Goal: Browse casually: Explore the website without a specific task or goal

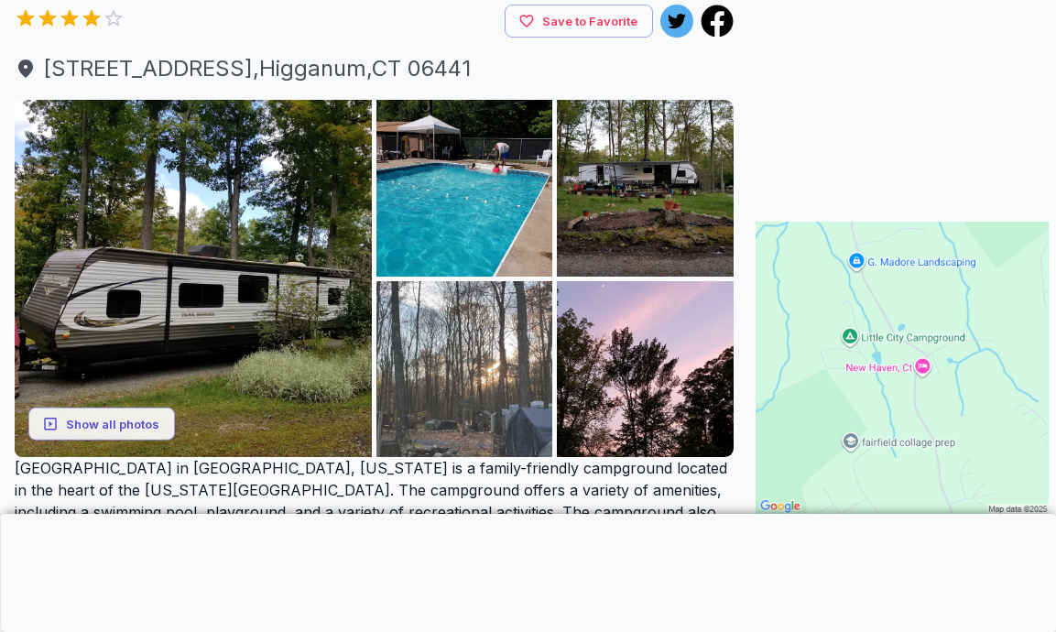
scroll to position [186, 0]
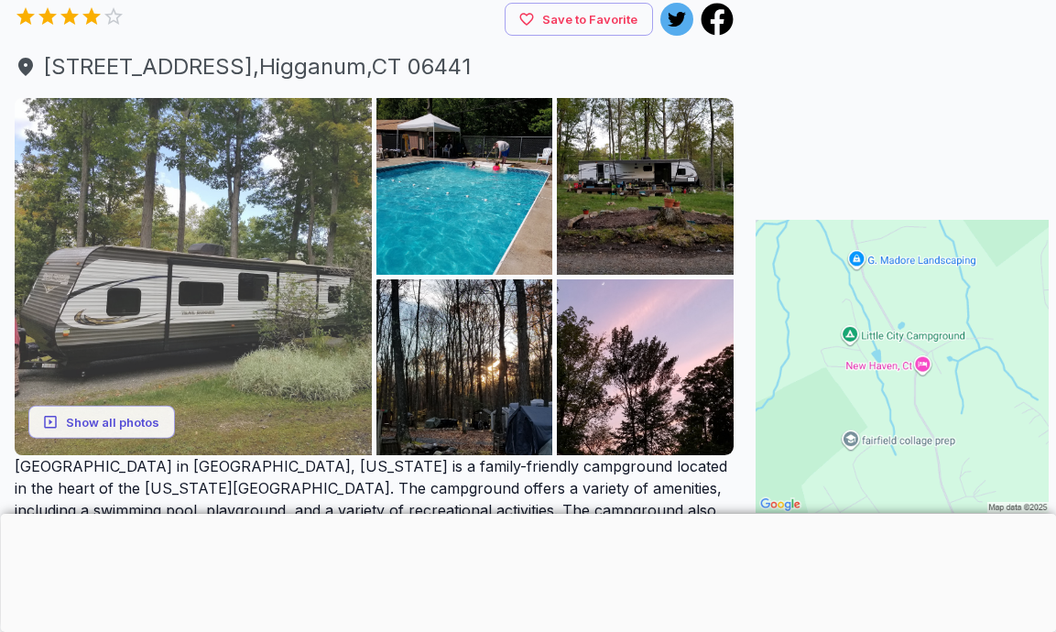
click at [123, 284] on img at bounding box center [193, 276] width 357 height 357
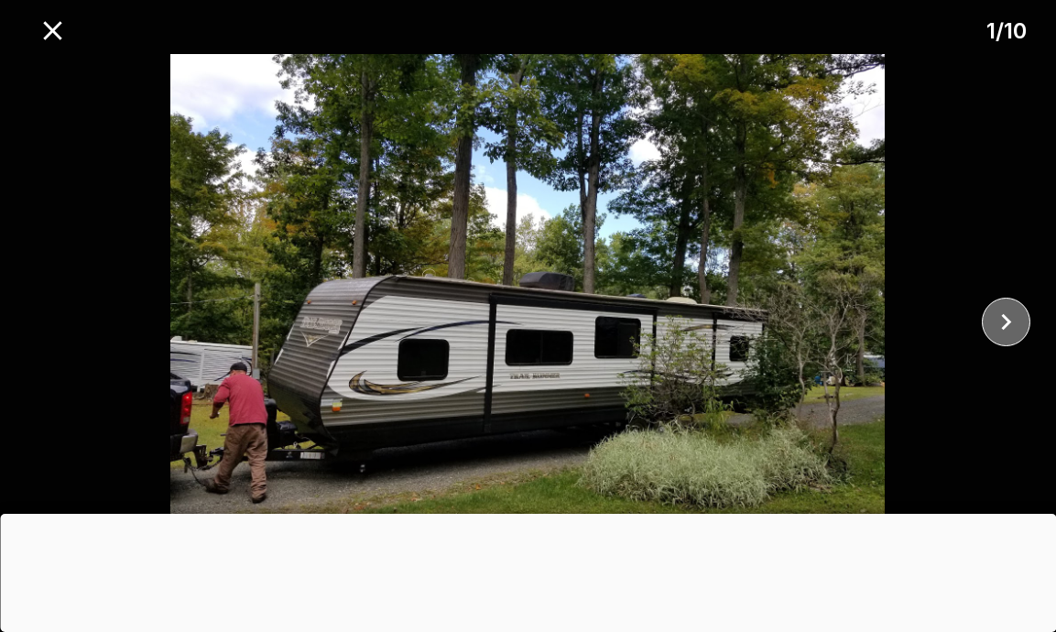
click at [1004, 323] on icon "close" at bounding box center [1006, 322] width 32 height 32
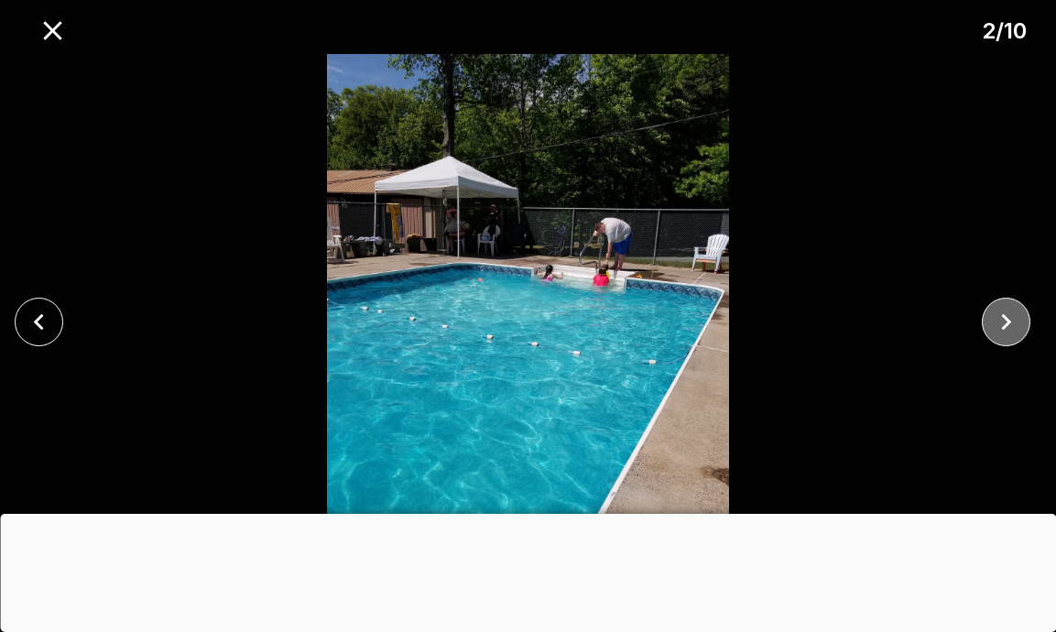
click at [1004, 323] on icon "close" at bounding box center [1006, 322] width 32 height 32
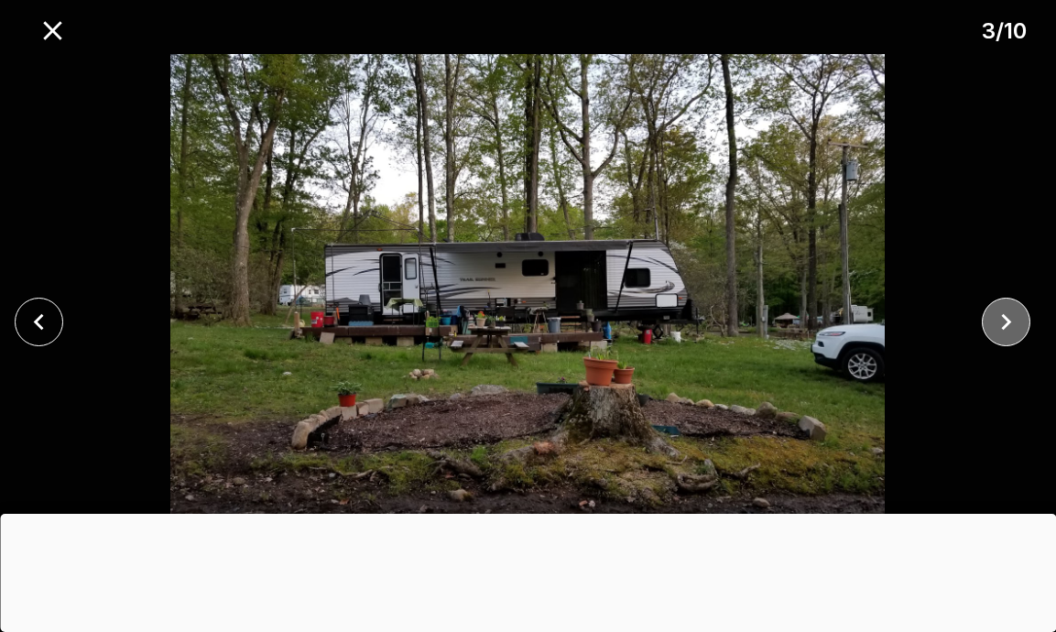
click at [1004, 323] on icon "close" at bounding box center [1006, 322] width 32 height 32
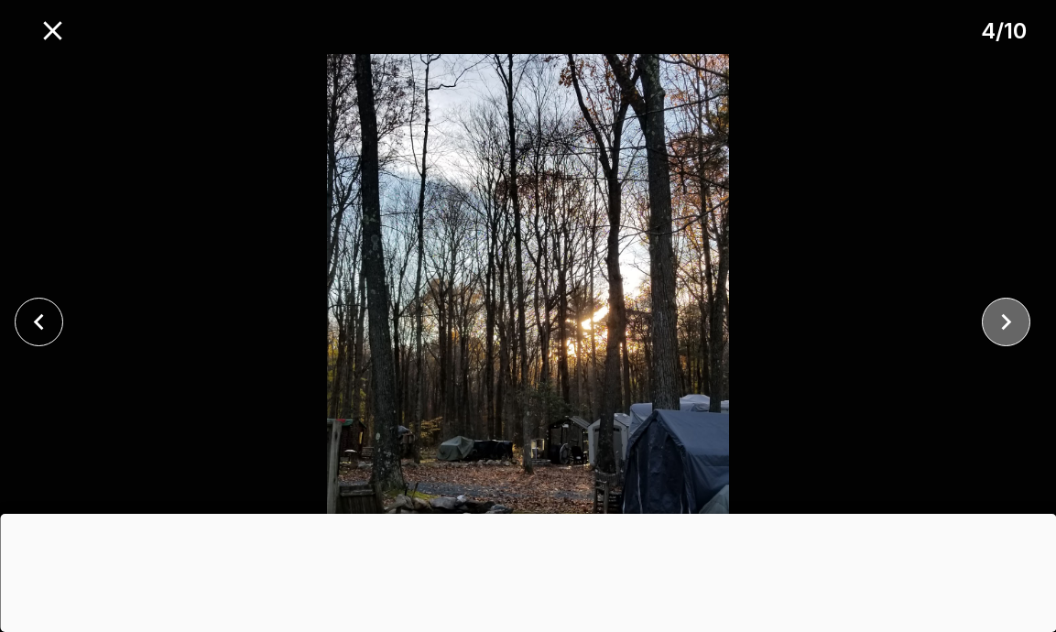
click at [1004, 323] on icon "close" at bounding box center [1006, 322] width 32 height 32
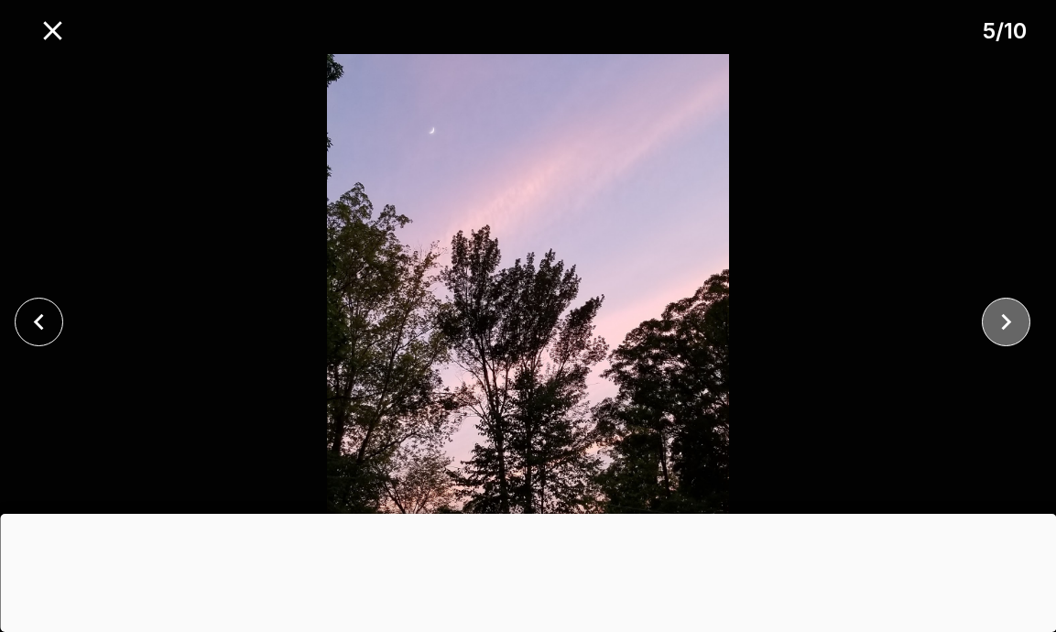
click at [1004, 323] on icon "close" at bounding box center [1006, 322] width 32 height 32
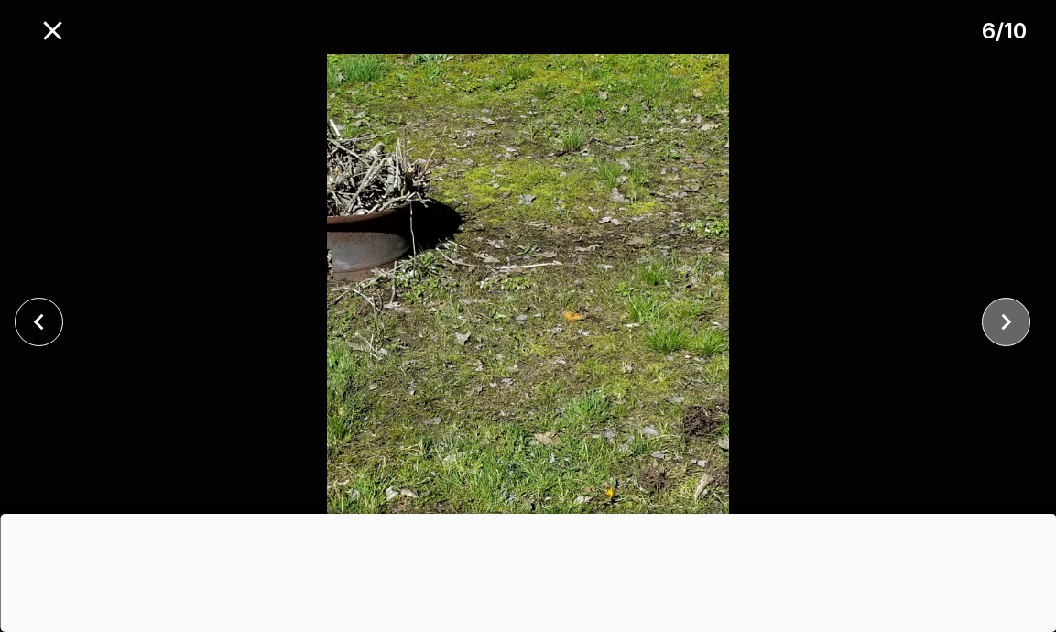
click at [1004, 323] on icon "close" at bounding box center [1006, 322] width 32 height 32
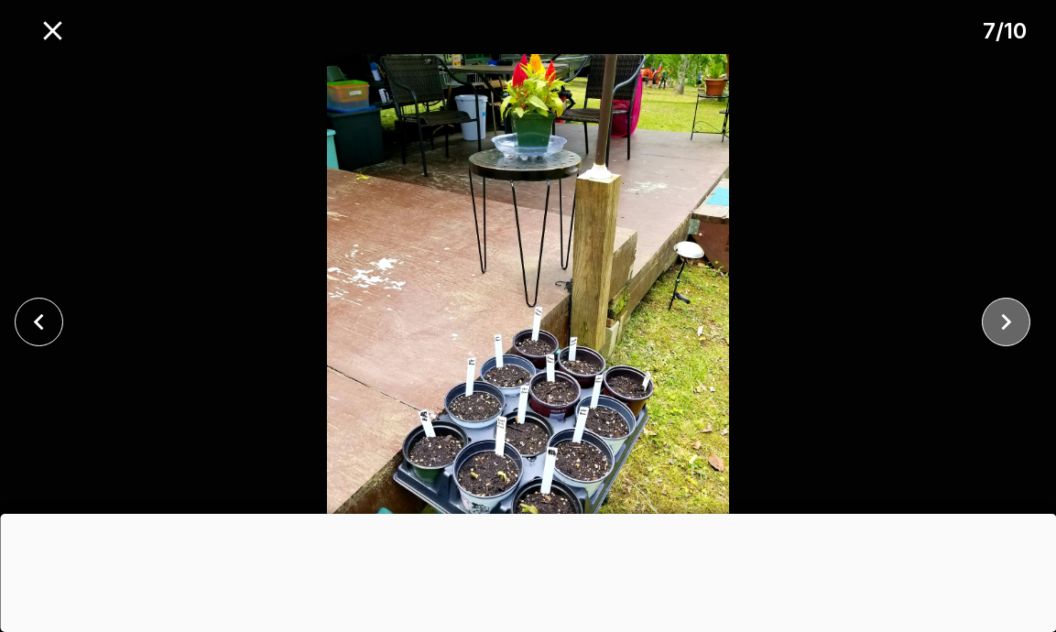
click at [1004, 323] on icon "close" at bounding box center [1006, 322] width 32 height 32
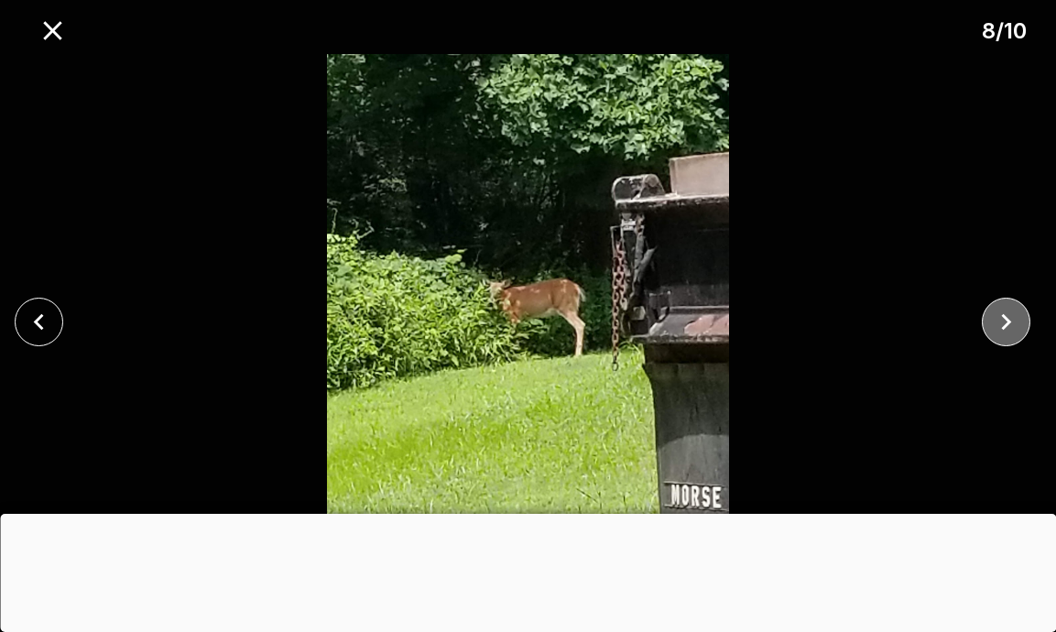
click at [1004, 323] on icon "close" at bounding box center [1006, 322] width 32 height 32
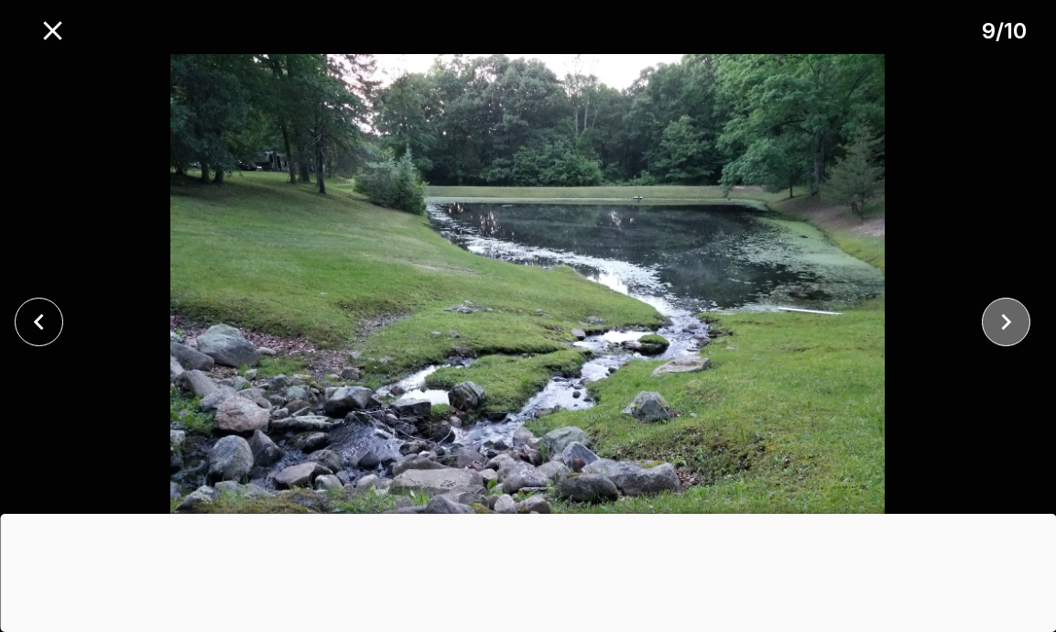
click at [1004, 323] on icon "close" at bounding box center [1006, 322] width 32 height 32
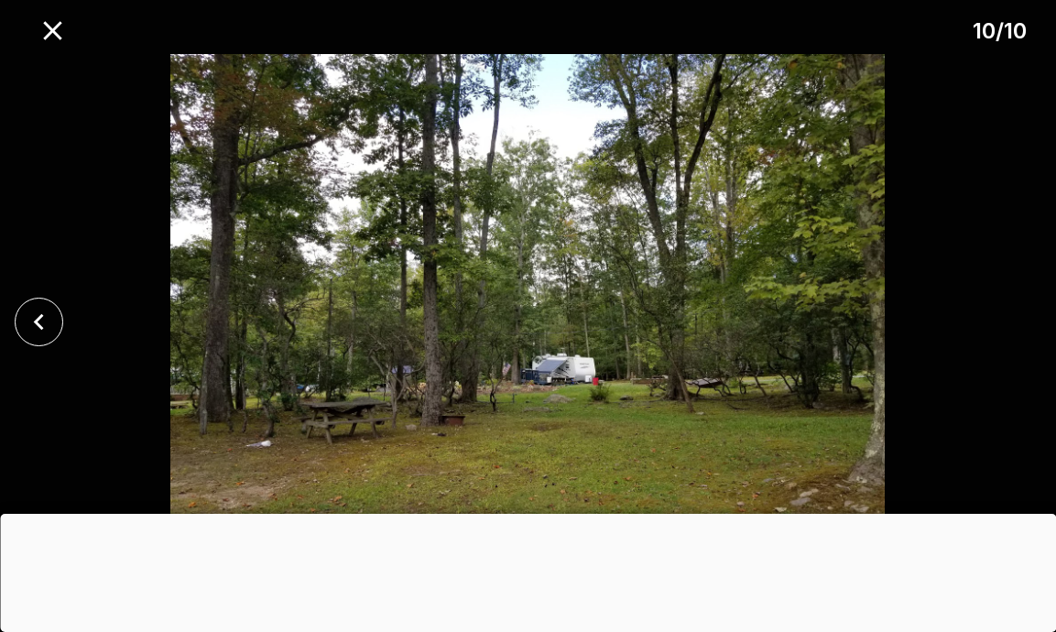
click at [1004, 323] on div at bounding box center [528, 322] width 1056 height 536
click at [37, 327] on icon "close" at bounding box center [39, 322] width 32 height 32
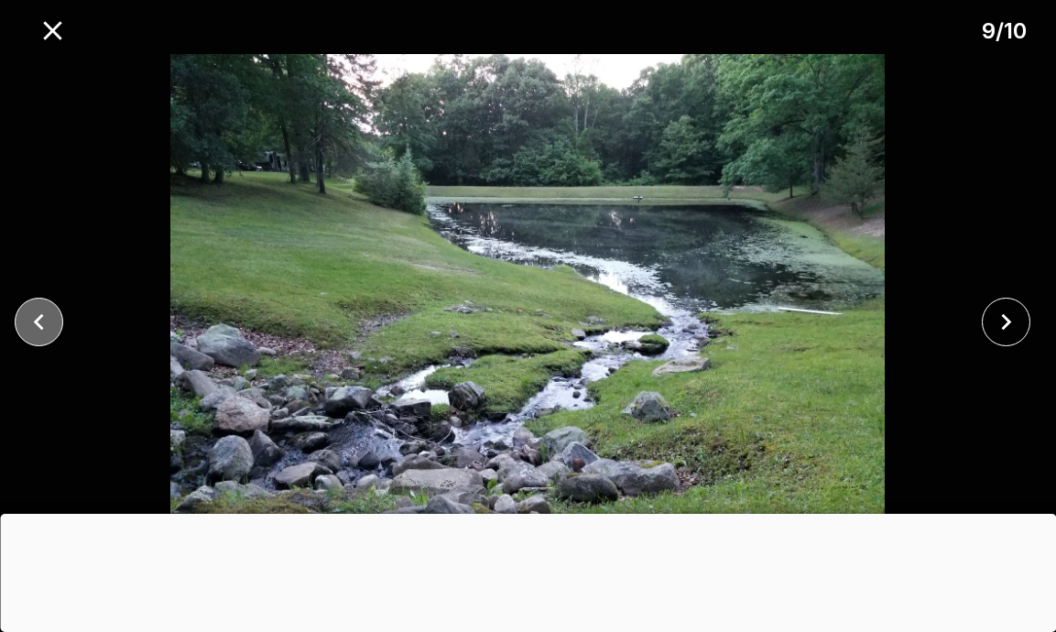
click at [37, 327] on icon "close" at bounding box center [39, 322] width 32 height 32
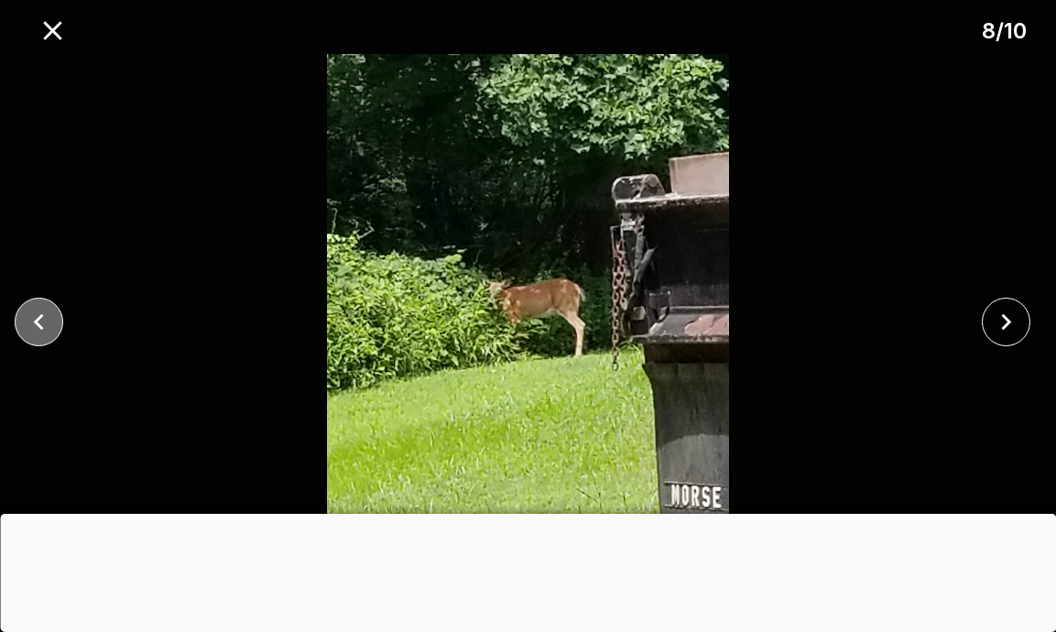
click at [37, 327] on icon "close" at bounding box center [39, 322] width 32 height 32
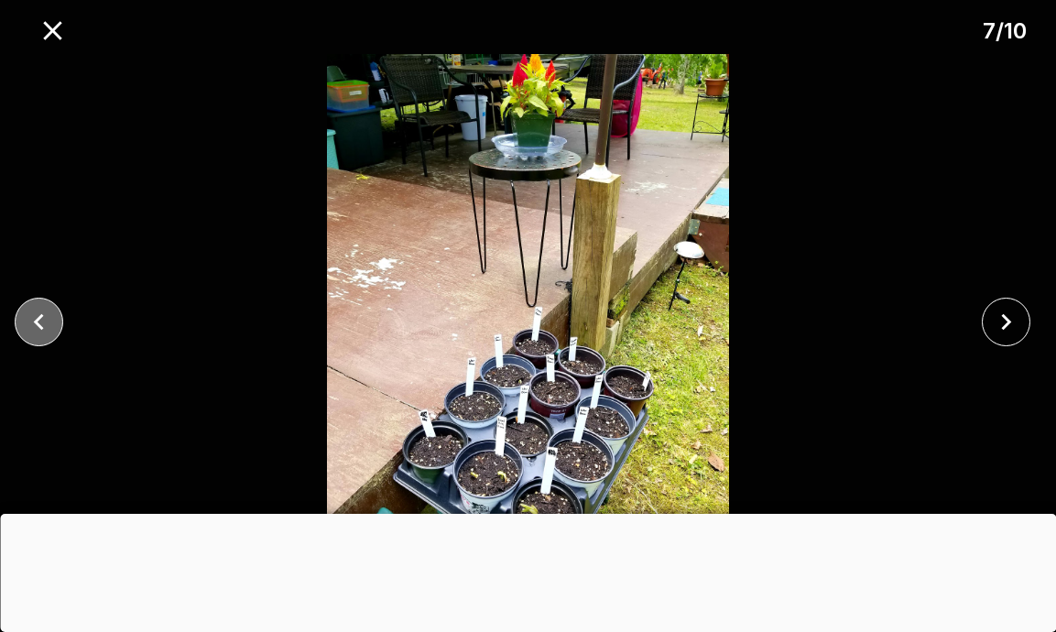
click at [37, 327] on icon "close" at bounding box center [39, 322] width 32 height 32
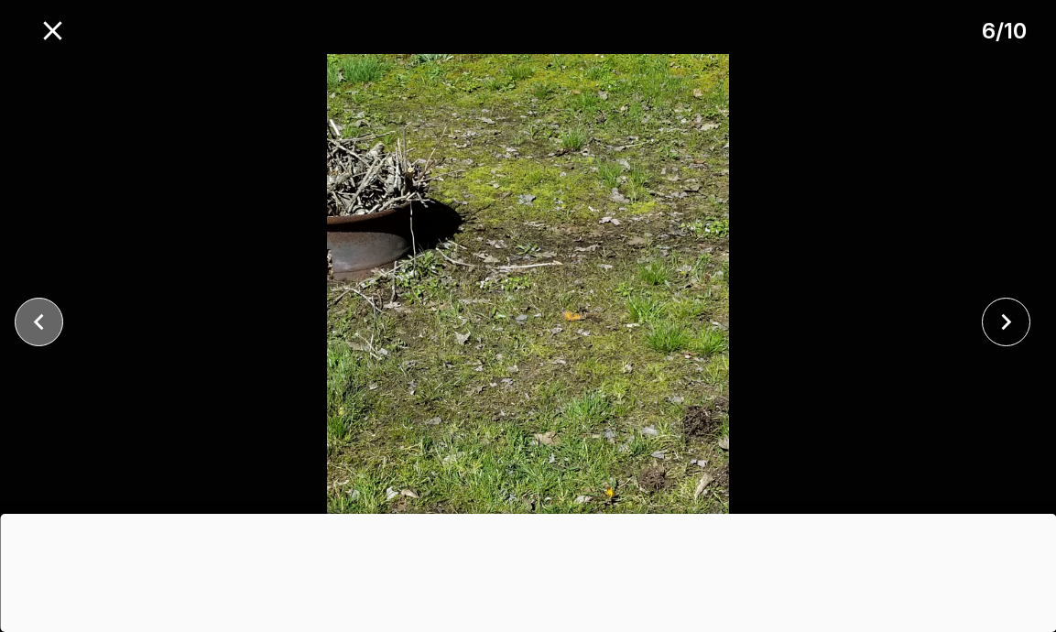
click at [37, 327] on icon "close" at bounding box center [39, 322] width 32 height 32
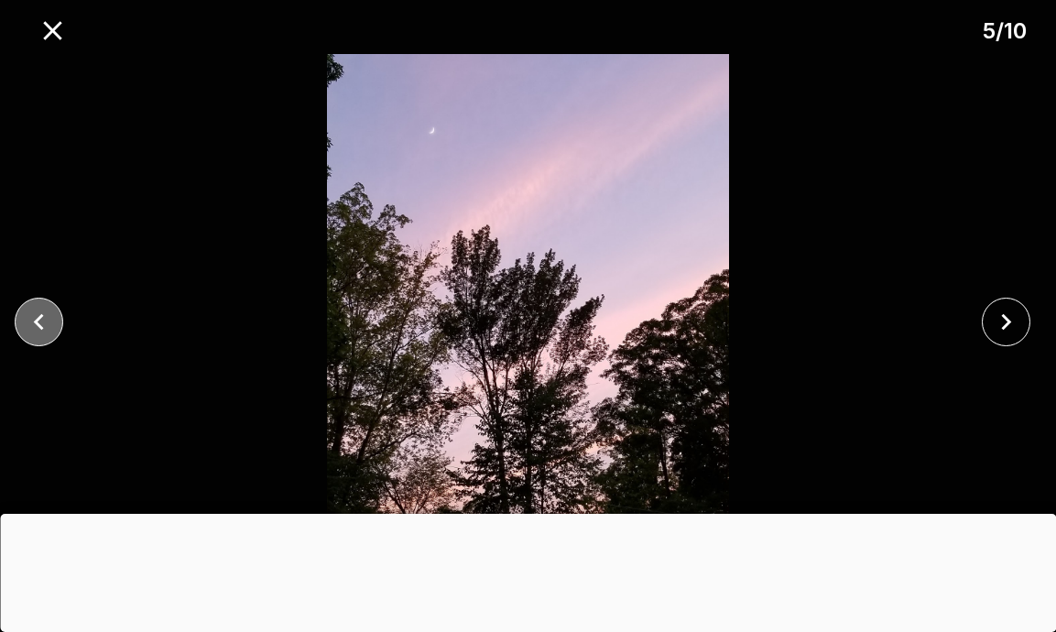
click at [37, 327] on icon "close" at bounding box center [39, 322] width 32 height 32
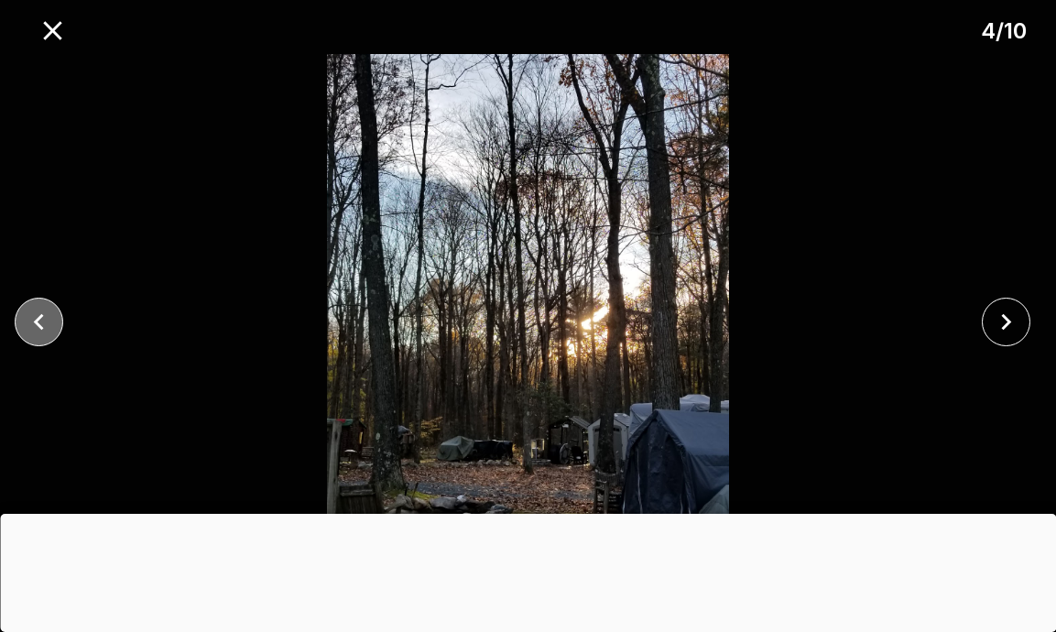
click at [37, 327] on icon "close" at bounding box center [39, 322] width 32 height 32
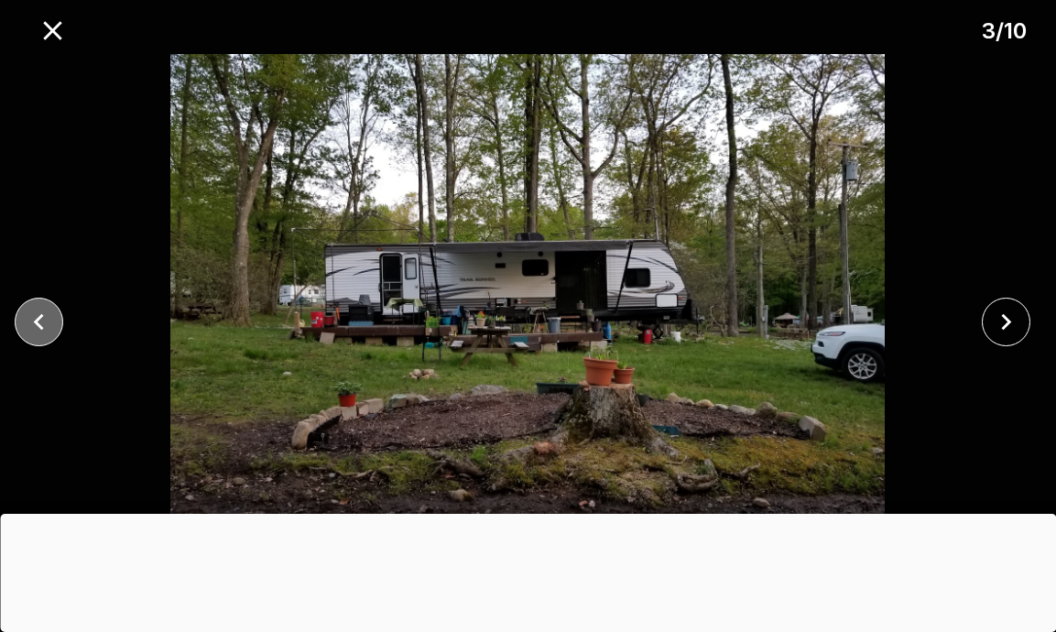
click at [37, 327] on icon "close" at bounding box center [39, 322] width 32 height 32
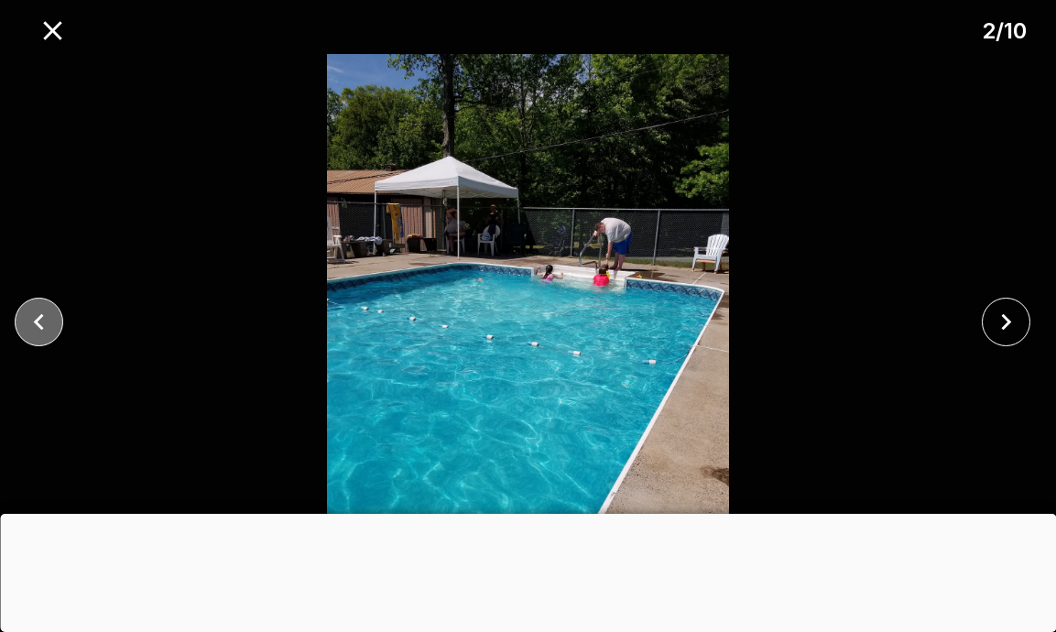
click at [37, 327] on icon "close" at bounding box center [39, 322] width 32 height 32
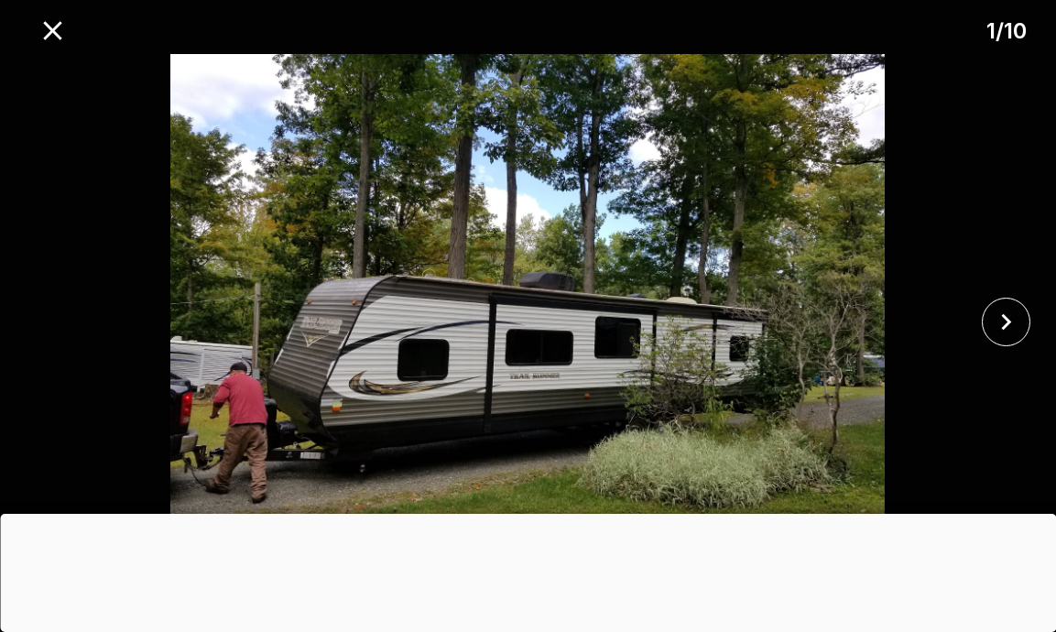
click at [37, 327] on div at bounding box center [528, 322] width 1056 height 536
click at [35, 33] on button "close" at bounding box center [52, 30] width 47 height 47
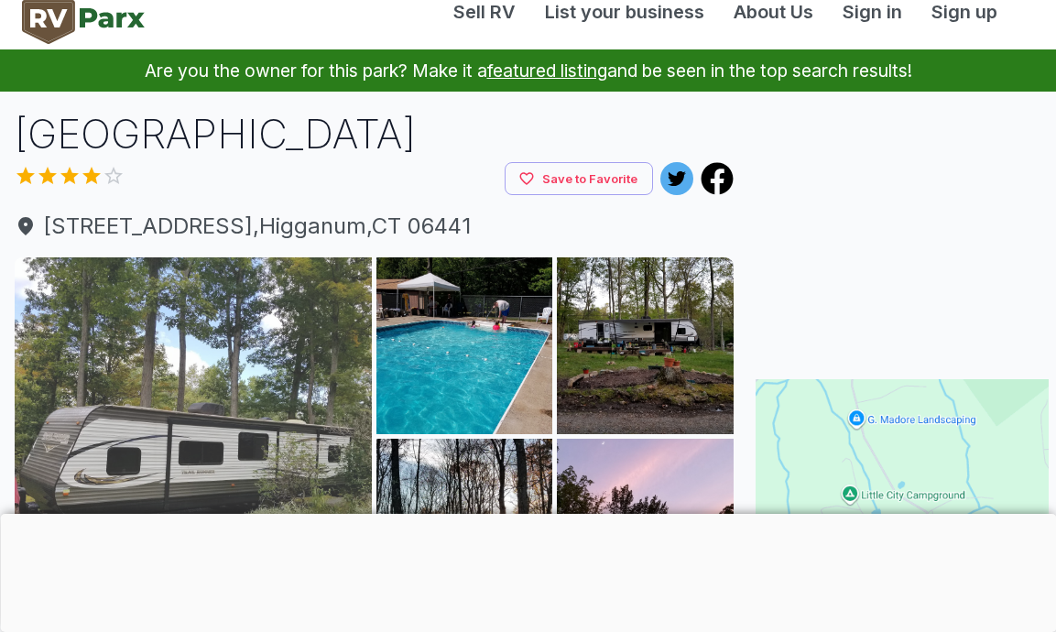
scroll to position [0, 0]
